Goal: Task Accomplishment & Management: Manage account settings

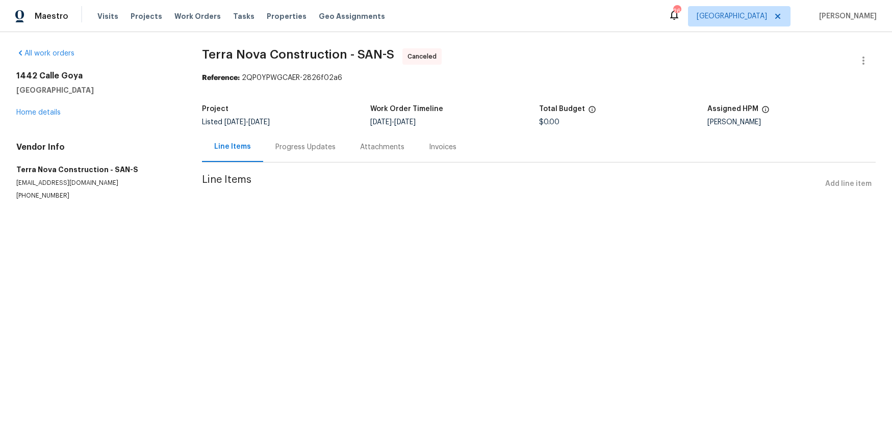
click at [275, 143] on div "Progress Updates" at bounding box center [305, 147] width 60 height 10
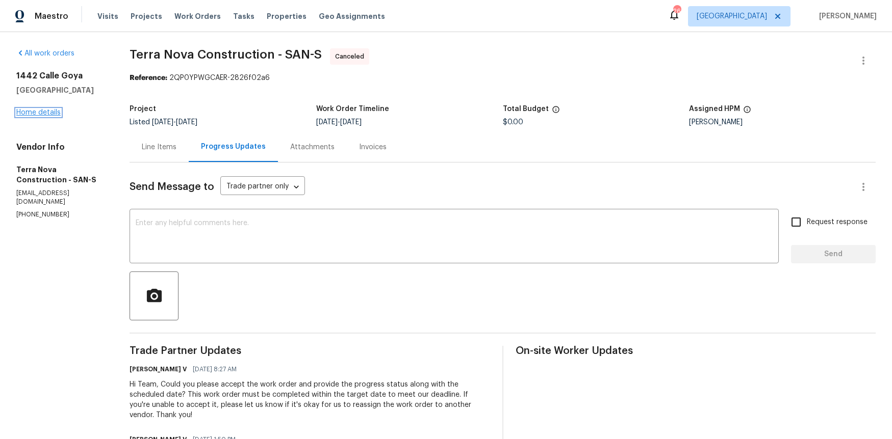
click at [49, 111] on link "Home details" at bounding box center [38, 112] width 44 height 7
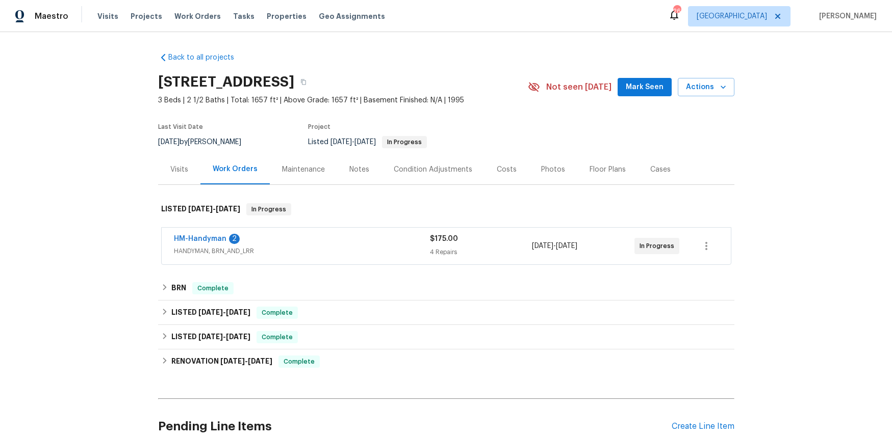
click at [192, 250] on span "HANDYMAN, BRN_AND_LRR" at bounding box center [302, 251] width 256 height 10
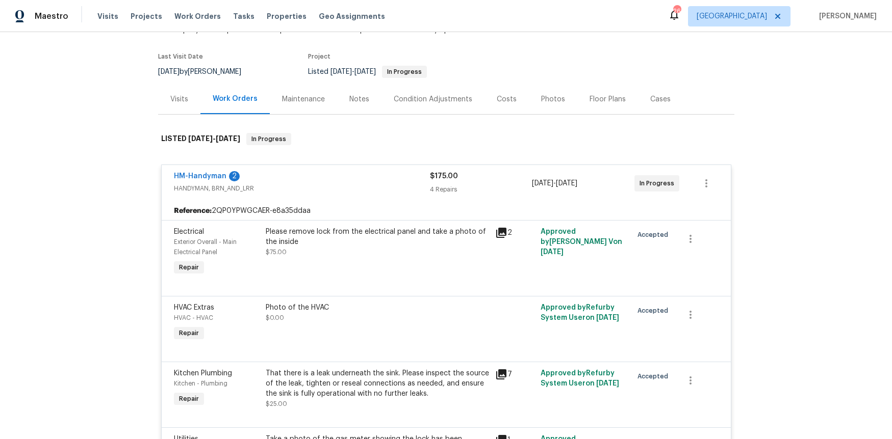
scroll to position [71, 0]
click at [505, 231] on icon at bounding box center [501, 232] width 10 height 10
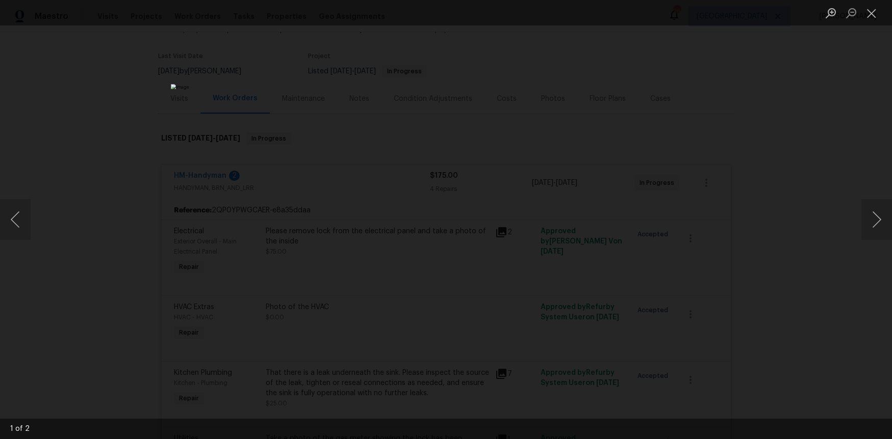
click at [804, 102] on div "Lightbox" at bounding box center [446, 219] width 892 height 439
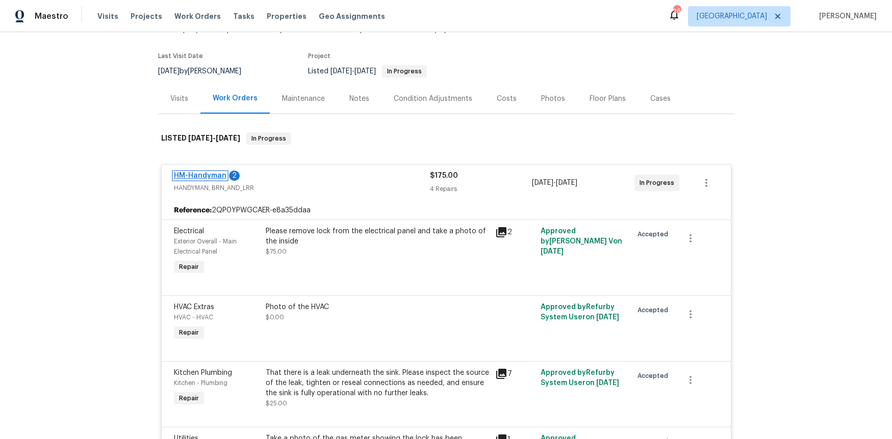
click at [207, 175] on link "HM-Handyman" at bounding box center [200, 175] width 53 height 7
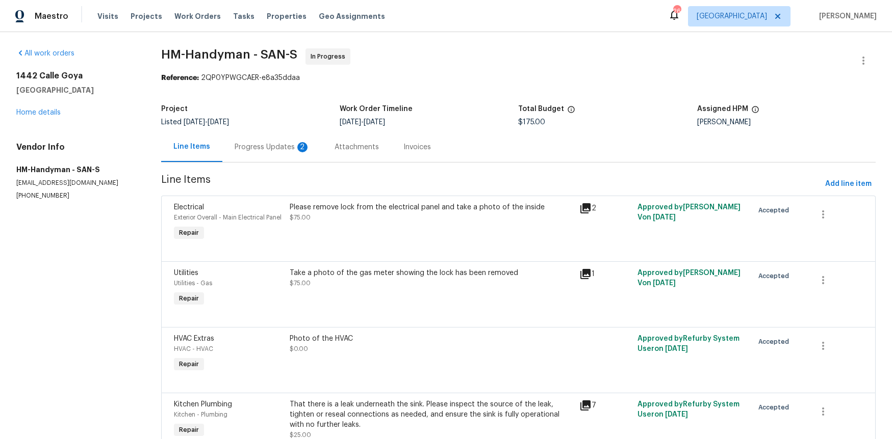
scroll to position [49, 0]
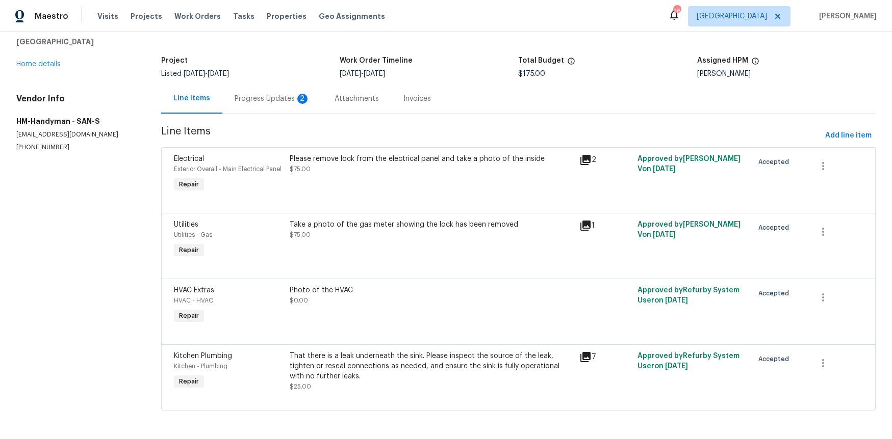
click at [288, 183] on div "Please remove lock from the electrical panel and take a photo of the inside $75…" at bounding box center [431, 174] width 290 height 47
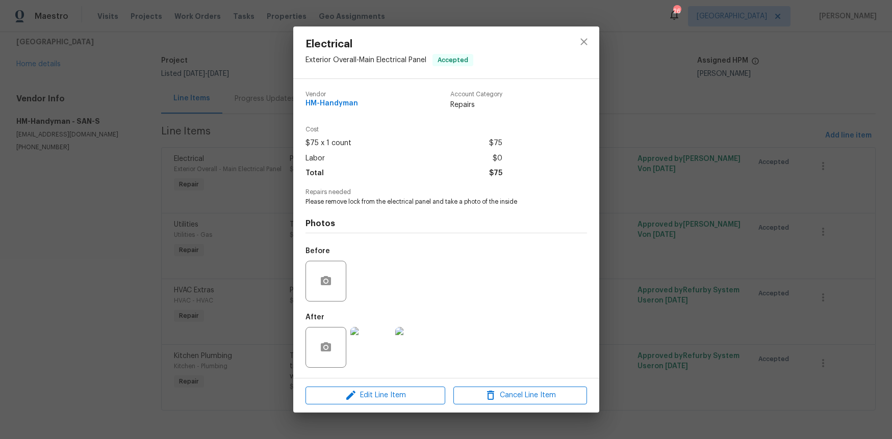
click at [363, 351] on img at bounding box center [370, 347] width 41 height 41
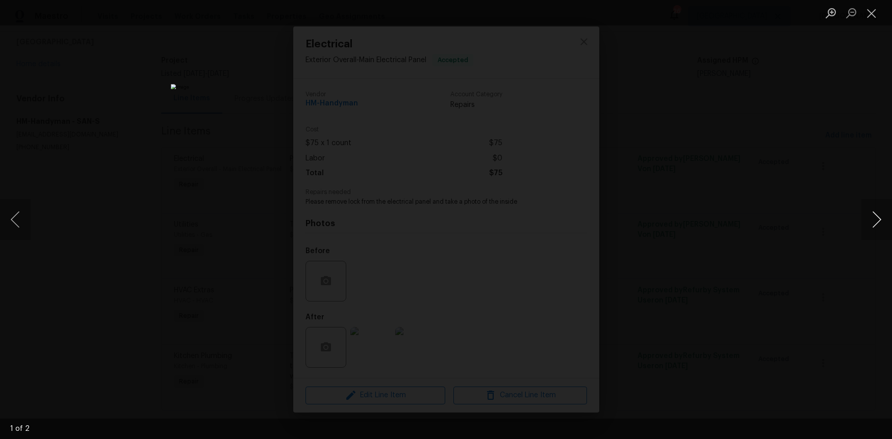
click at [874, 219] on button "Next image" at bounding box center [876, 219] width 31 height 41
click at [237, 245] on div "Lightbox" at bounding box center [446, 219] width 892 height 439
click at [875, 18] on button "Close lightbox" at bounding box center [871, 13] width 20 height 18
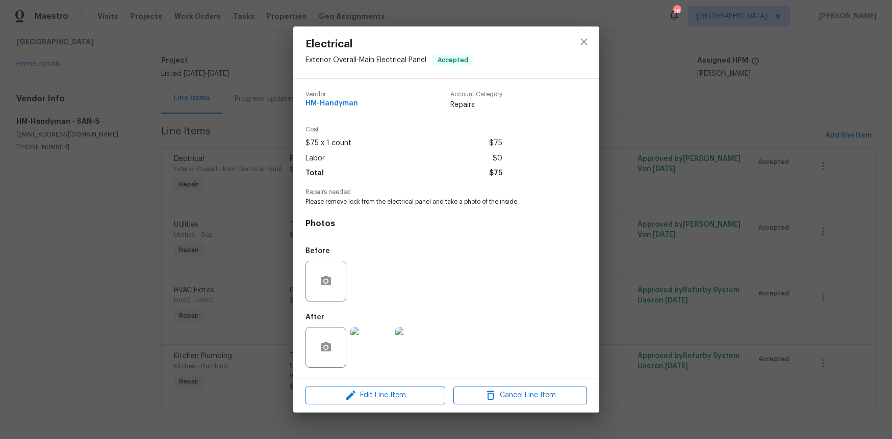
click at [203, 258] on div "Electrical Exterior Overall - Main Electrical Panel Accepted Vendor HM-Handyman…" at bounding box center [446, 219] width 892 height 439
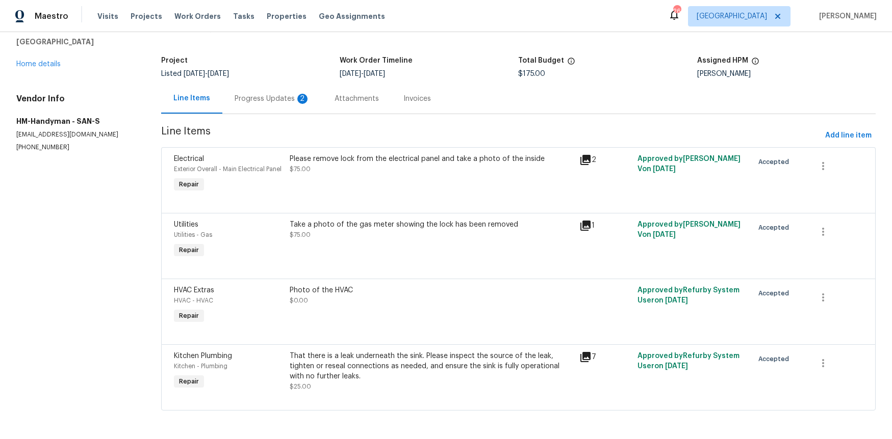
click at [213, 228] on div "Utilities" at bounding box center [229, 225] width 110 height 10
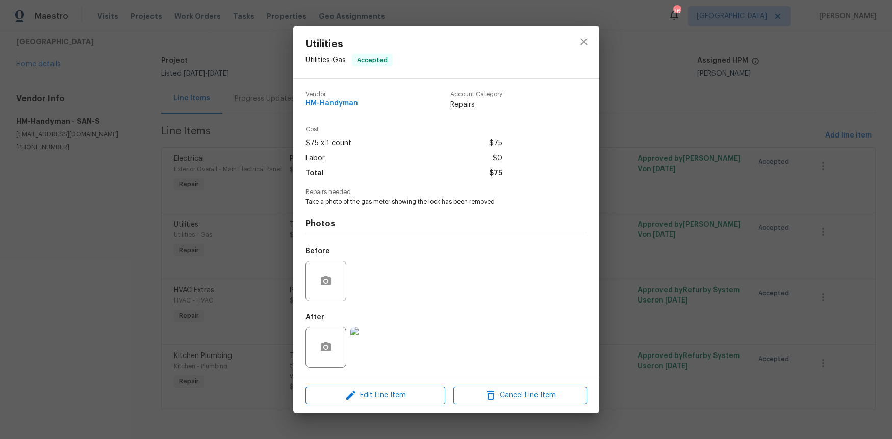
click at [378, 345] on img at bounding box center [370, 347] width 41 height 41
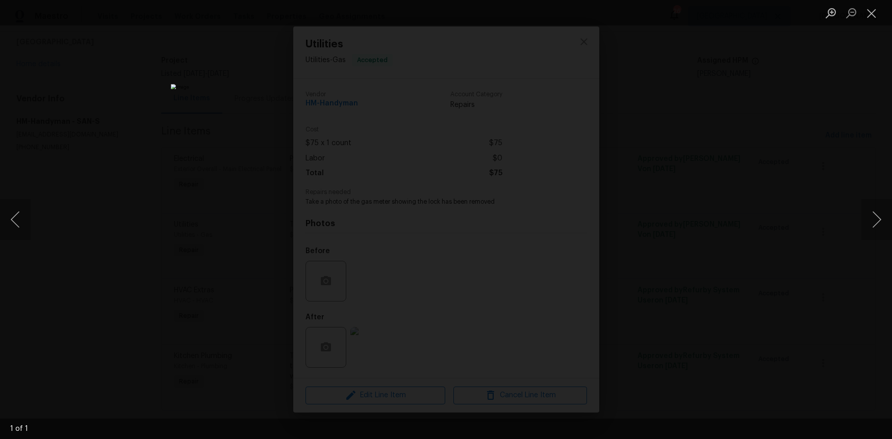
click at [147, 356] on div "Lightbox" at bounding box center [446, 219] width 892 height 439
click at [155, 300] on div "Lightbox" at bounding box center [446, 219] width 892 height 439
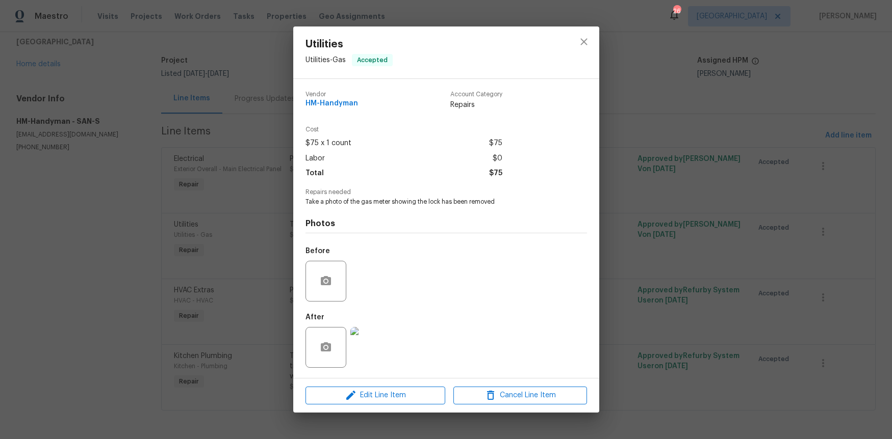
click at [668, 88] on div "Utilities Utilities - Gas Accepted Vendor HM-Handyman Account Category Repairs …" at bounding box center [446, 219] width 892 height 439
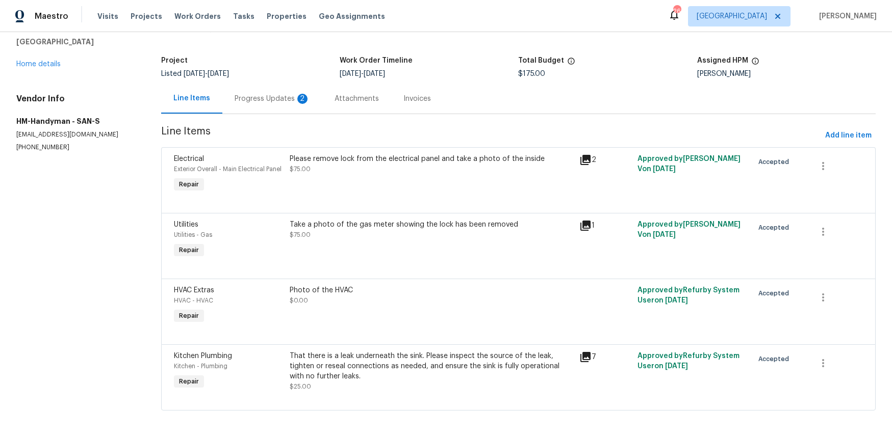
click at [335, 292] on div "Photo of the HVAC" at bounding box center [431, 290] width 283 height 10
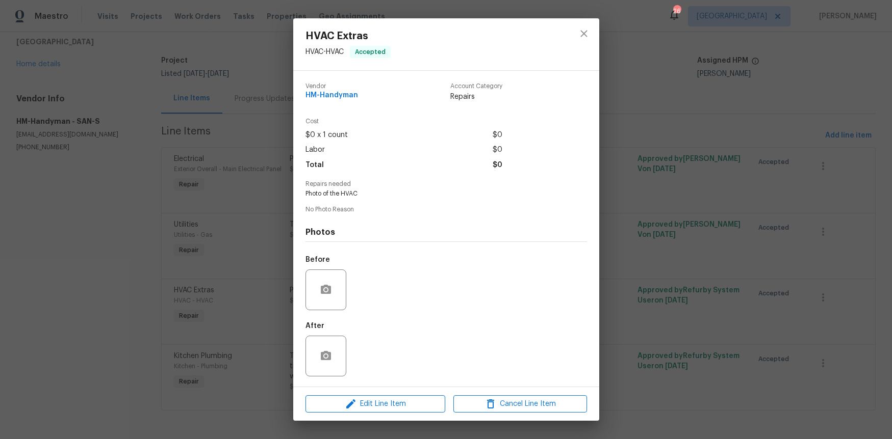
click at [228, 315] on div "HVAC Extras HVAC - HVAC Accepted Vendor HM-Handyman Account Category Repairs Co…" at bounding box center [446, 219] width 892 height 439
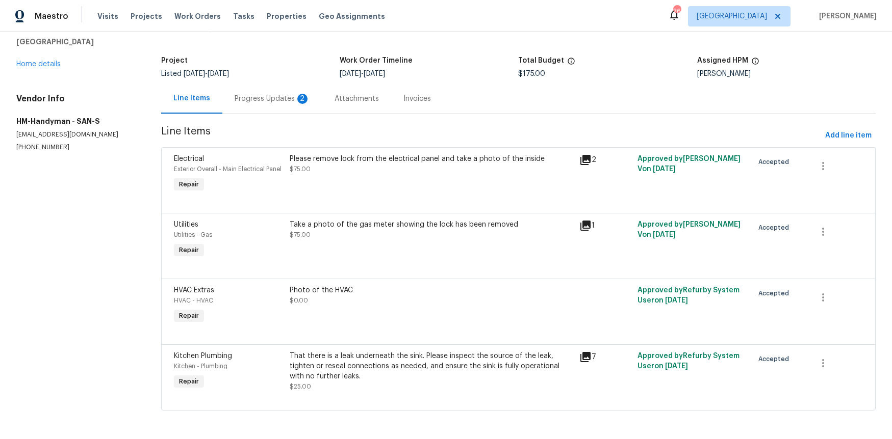
click at [301, 369] on div "That there is a leak underneath the sink. Please inspect the source of the leak…" at bounding box center [431, 366] width 283 height 31
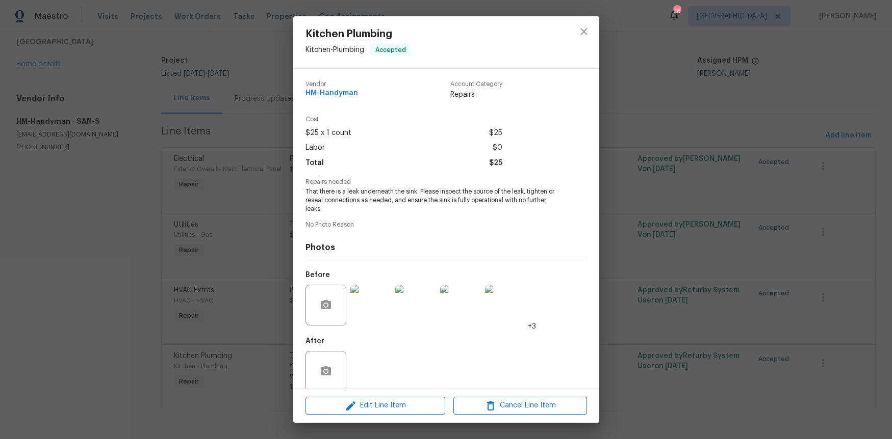
scroll to position [13, 0]
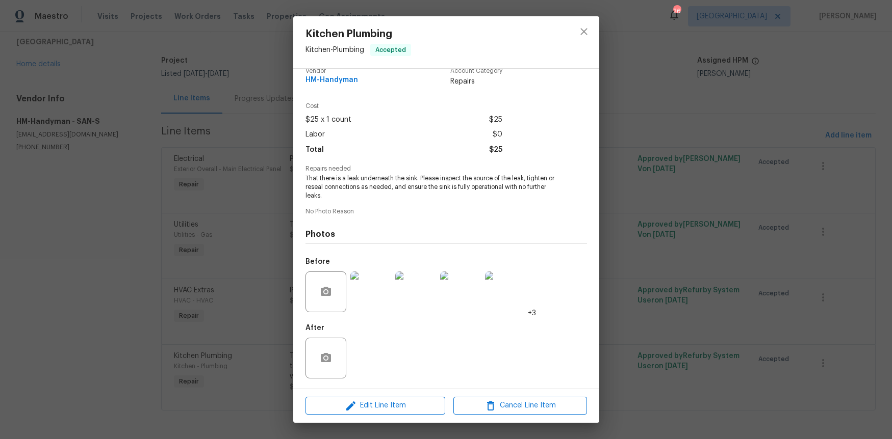
click at [257, 308] on div "Kitchen Plumbing Kitchen - Plumbing Accepted Vendor HM-Handyman Account Categor…" at bounding box center [446, 219] width 892 height 439
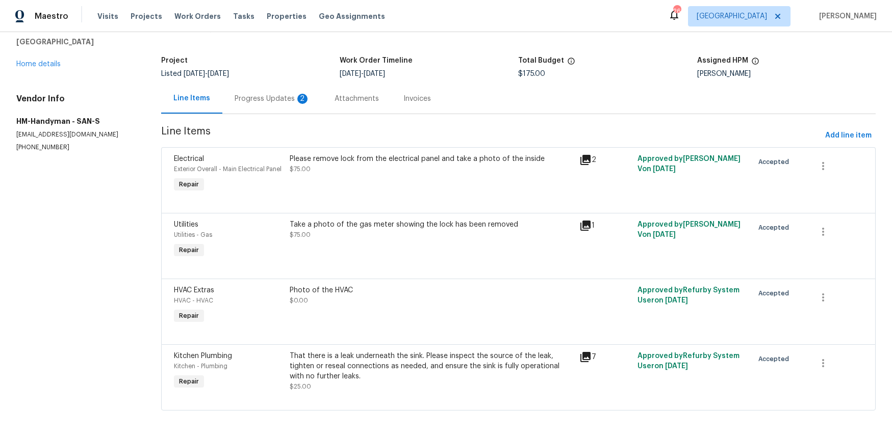
click at [277, 106] on div "Progress Updates 2" at bounding box center [272, 99] width 100 height 30
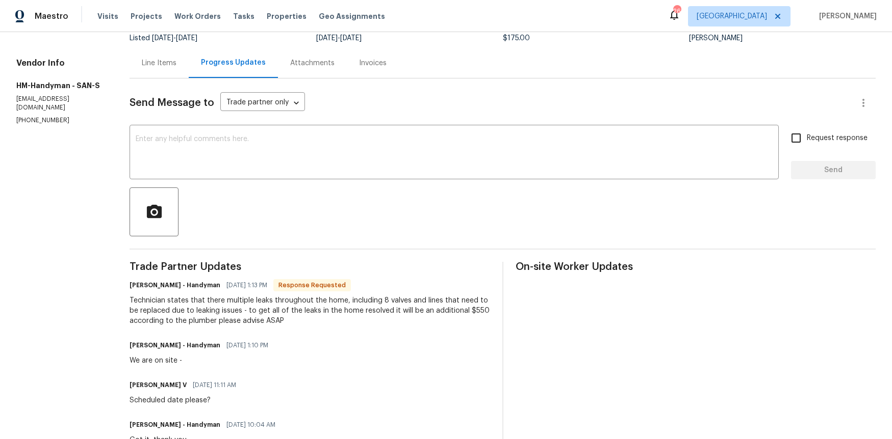
scroll to position [93, 0]
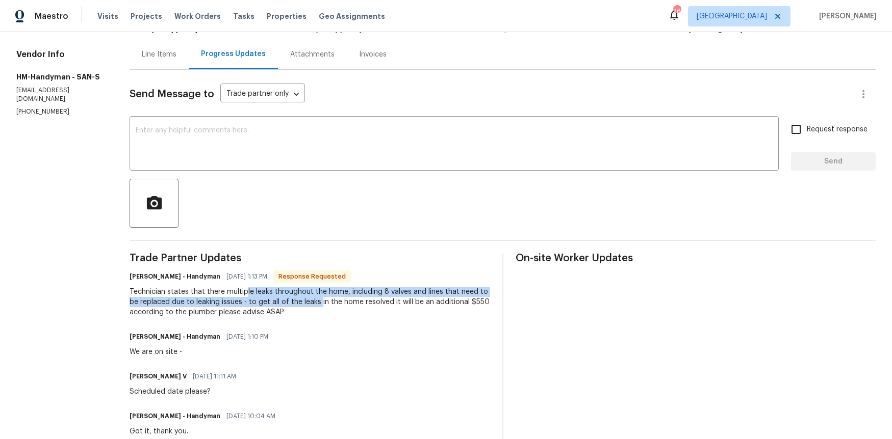
drag, startPoint x: 245, startPoint y: 292, endPoint x: 318, endPoint y: 298, distance: 73.7
click at [320, 299] on div "Technician states that there multiple leaks throughout the home, including 8 va…" at bounding box center [309, 302] width 360 height 31
click at [318, 298] on div "Technician states that there multiple leaks throughout the home, including 8 va…" at bounding box center [309, 302] width 360 height 31
drag, startPoint x: 332, startPoint y: 295, endPoint x: 314, endPoint y: 300, distance: 18.7
click at [314, 301] on div "Technician states that there multiple leaks throughout the home, including 8 va…" at bounding box center [309, 302] width 360 height 31
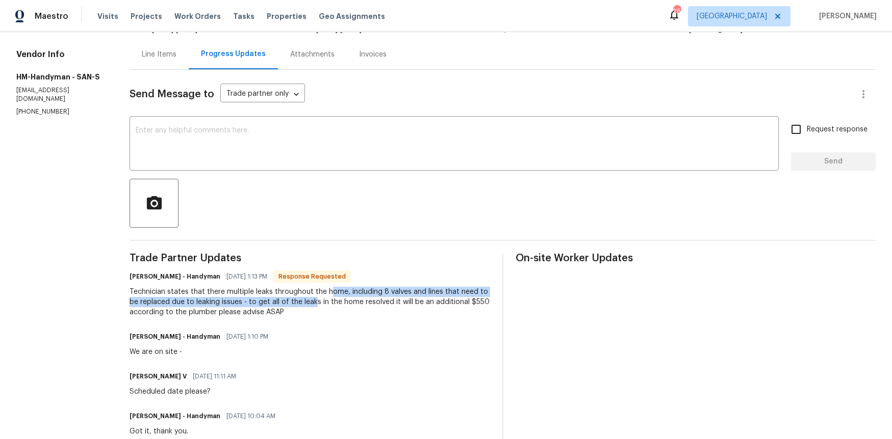
click at [314, 300] on div "Technician states that there multiple leaks throughout the home, including 8 va…" at bounding box center [309, 302] width 360 height 31
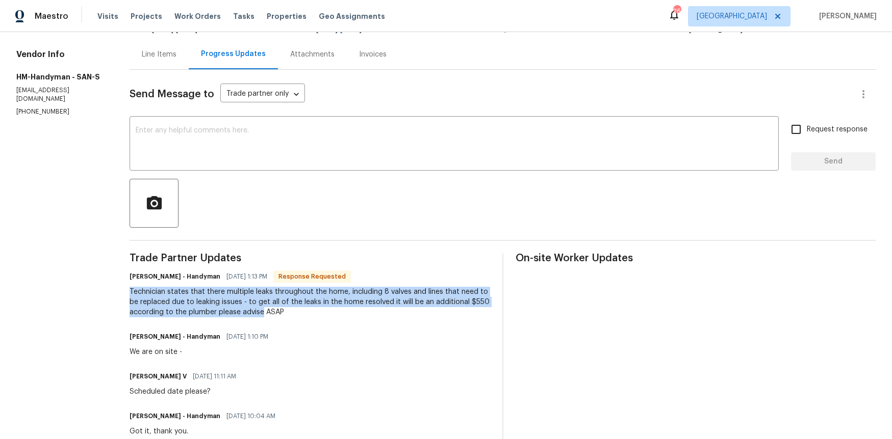
drag, startPoint x: 264, startPoint y: 308, endPoint x: 123, endPoint y: 288, distance: 142.2
click at [123, 288] on div "All work orders 1442 Calle Goya Oceanside, CA 92056 Home details Vendor Info HM…" at bounding box center [446, 272] width 892 height 667
